Goal: Navigation & Orientation: Find specific page/section

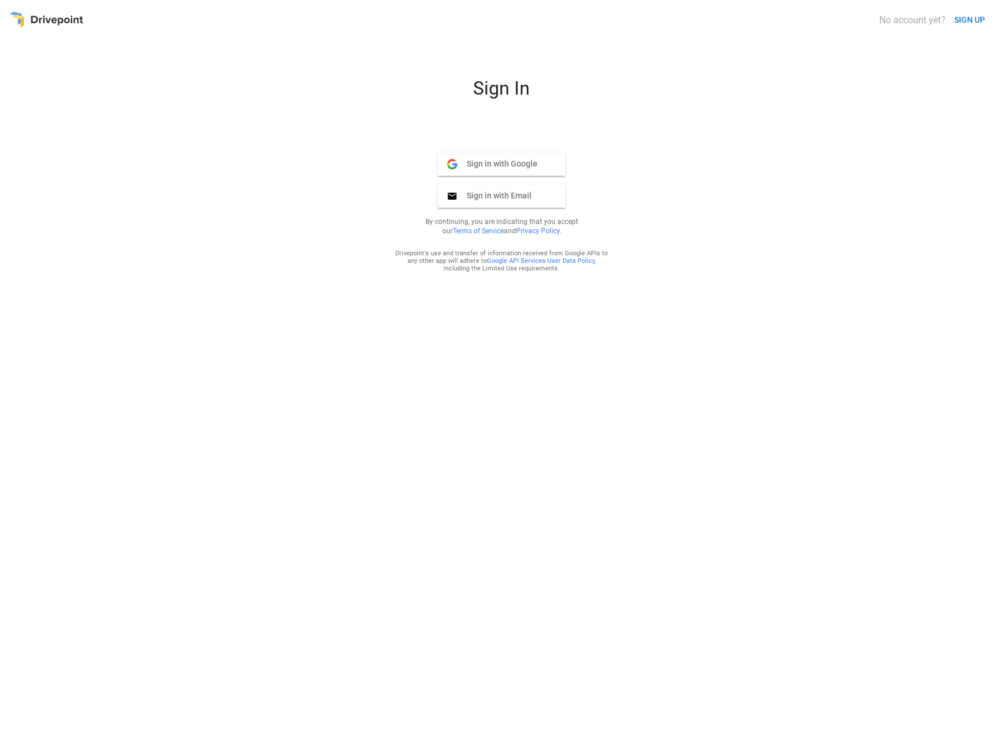
click at [366, 220] on div "Sign In Sign in with Google Google Sign in with Email Email By continuing, you …" at bounding box center [501, 403] width 985 height 652
click at [509, 167] on span "Sign in with Google" at bounding box center [498, 164] width 80 height 10
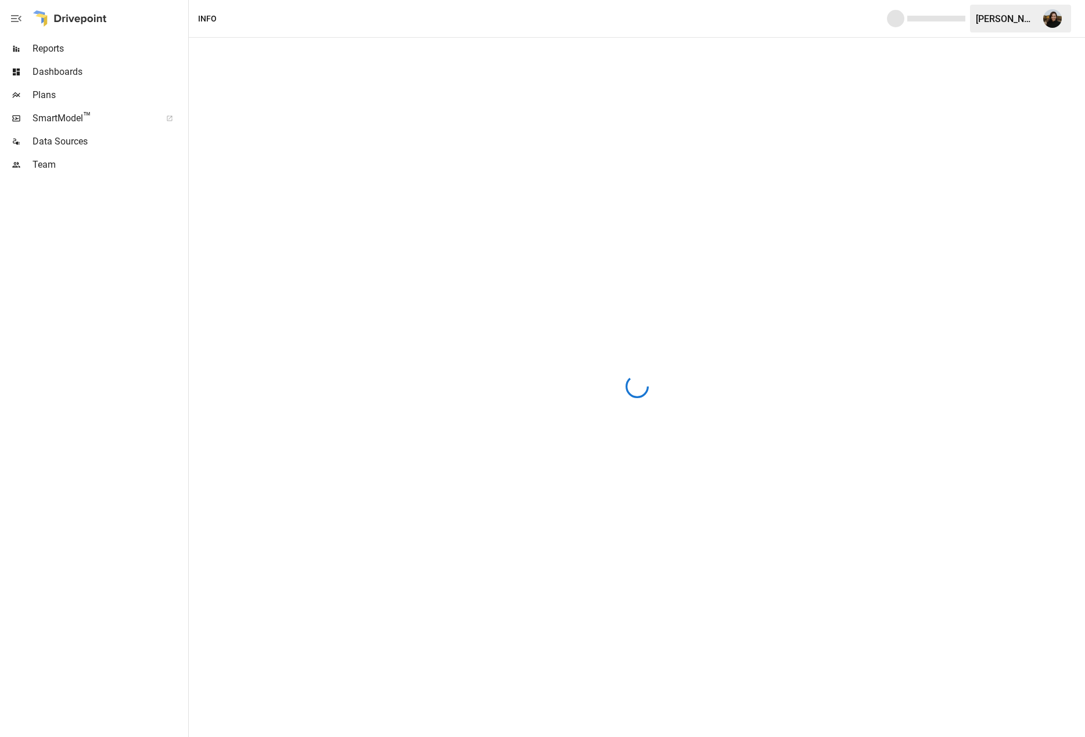
click at [51, 63] on div "Dashboards" at bounding box center [93, 71] width 186 height 23
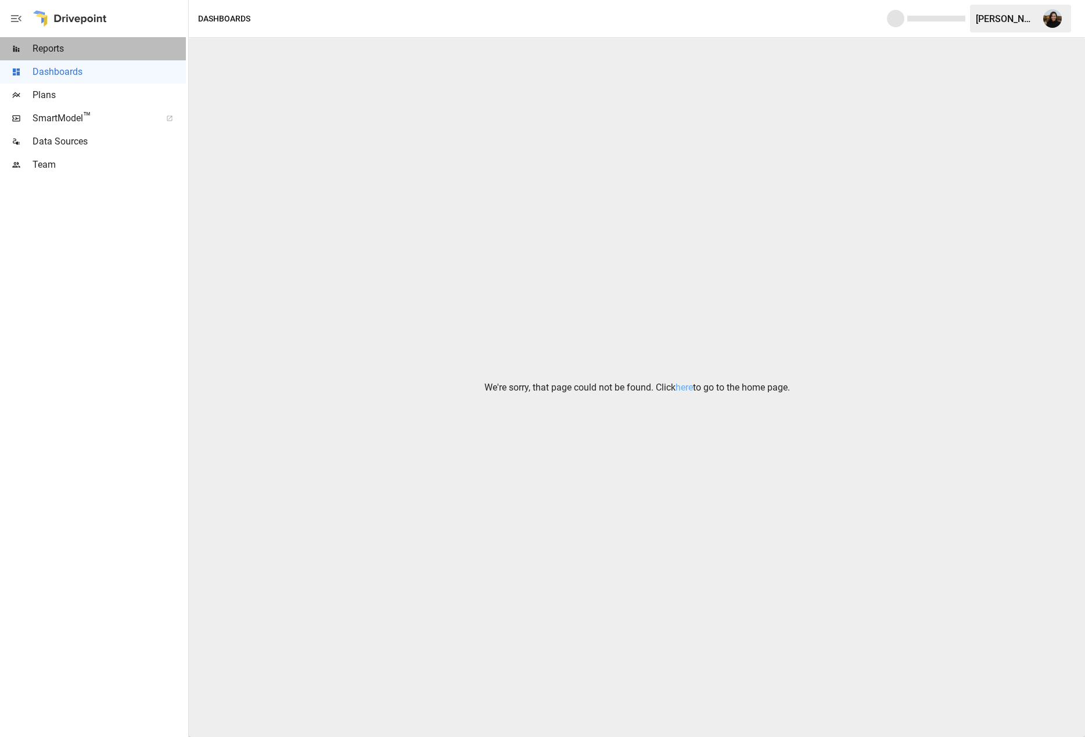
click at [57, 51] on span "Reports" at bounding box center [109, 49] width 153 height 14
click at [685, 384] on link "here" at bounding box center [683, 387] width 17 height 11
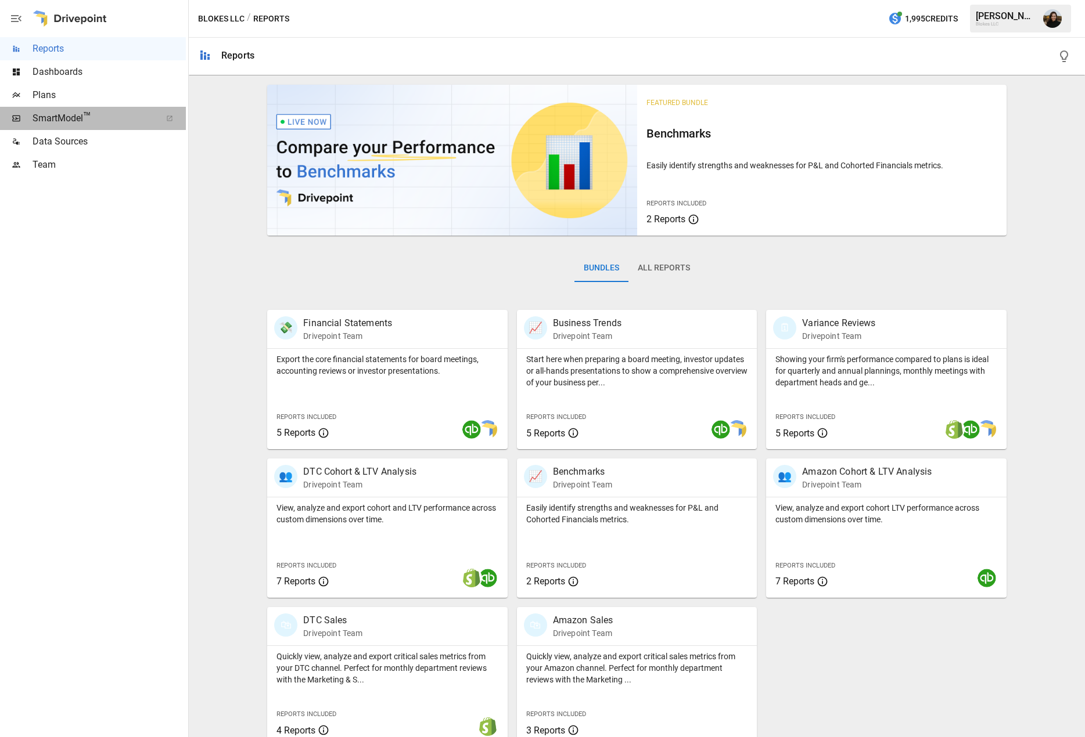
click at [38, 116] on span "SmartModel ™" at bounding box center [93, 118] width 121 height 14
